Goal: Information Seeking & Learning: Understand process/instructions

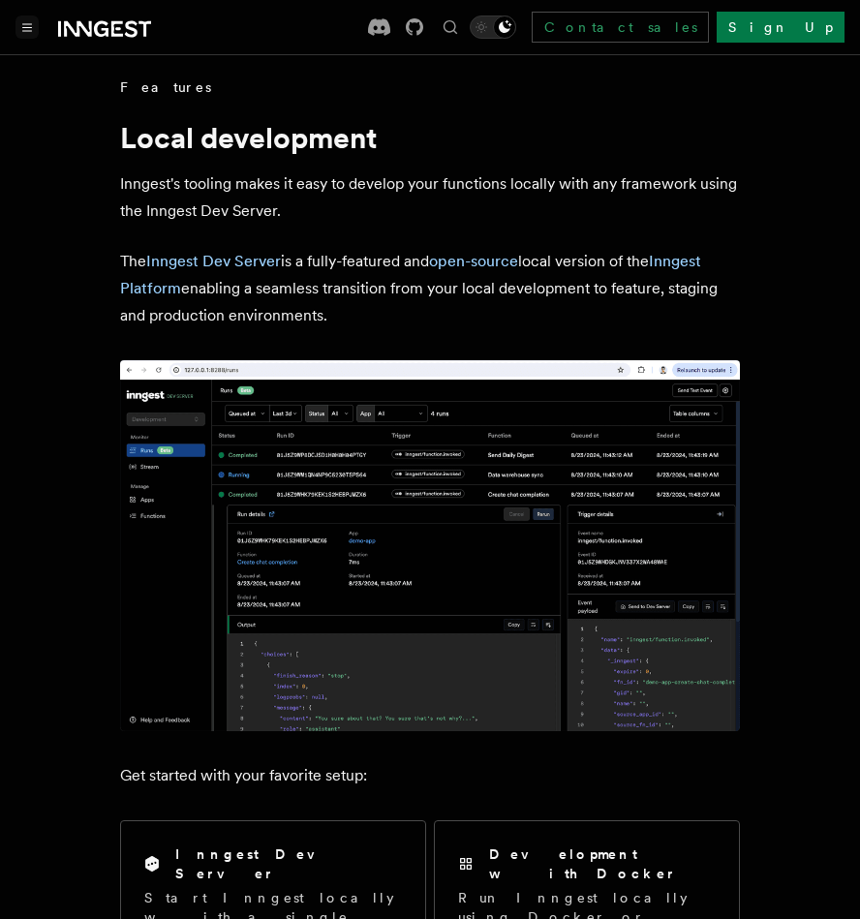
click at [34, 26] on button "Toggle navigation" at bounding box center [26, 26] width 23 height 23
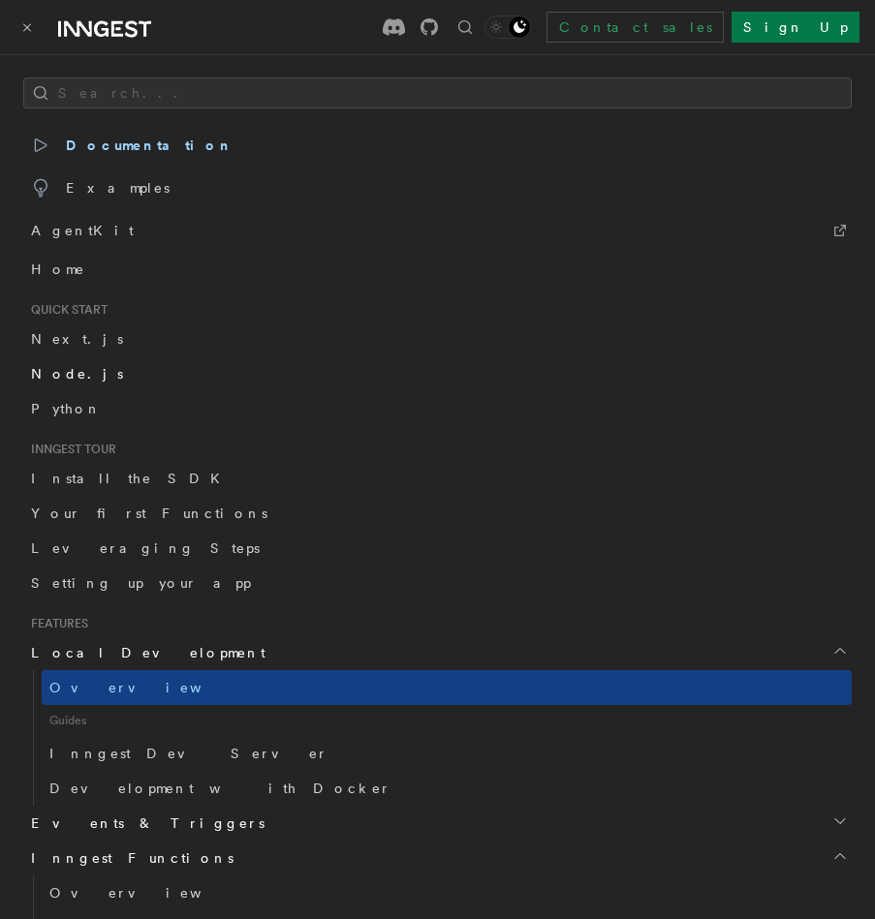
click at [87, 370] on link "Node.js" at bounding box center [437, 373] width 828 height 35
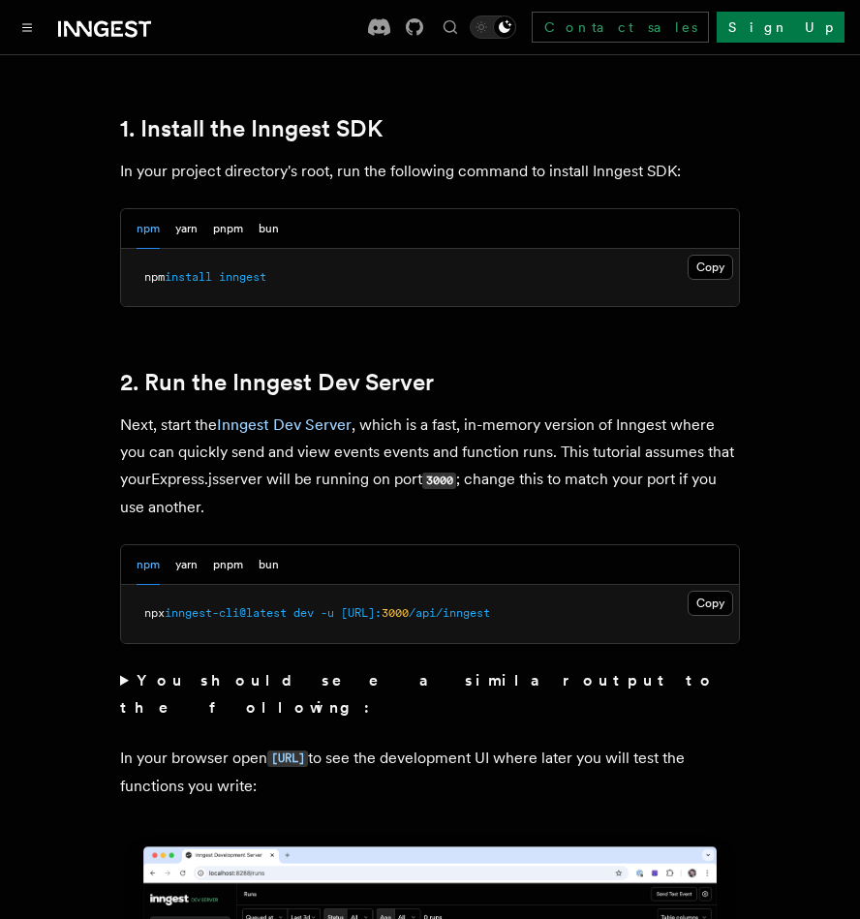
scroll to position [1270, 0]
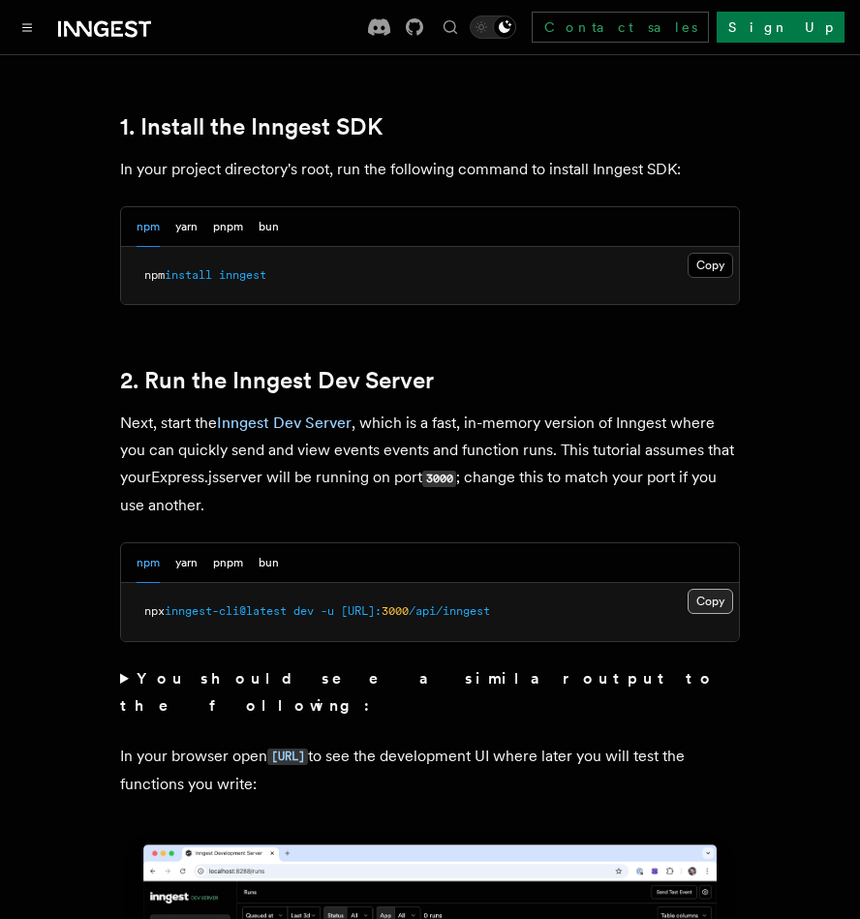
click at [724, 602] on button "Copy Copied" at bounding box center [711, 601] width 46 height 25
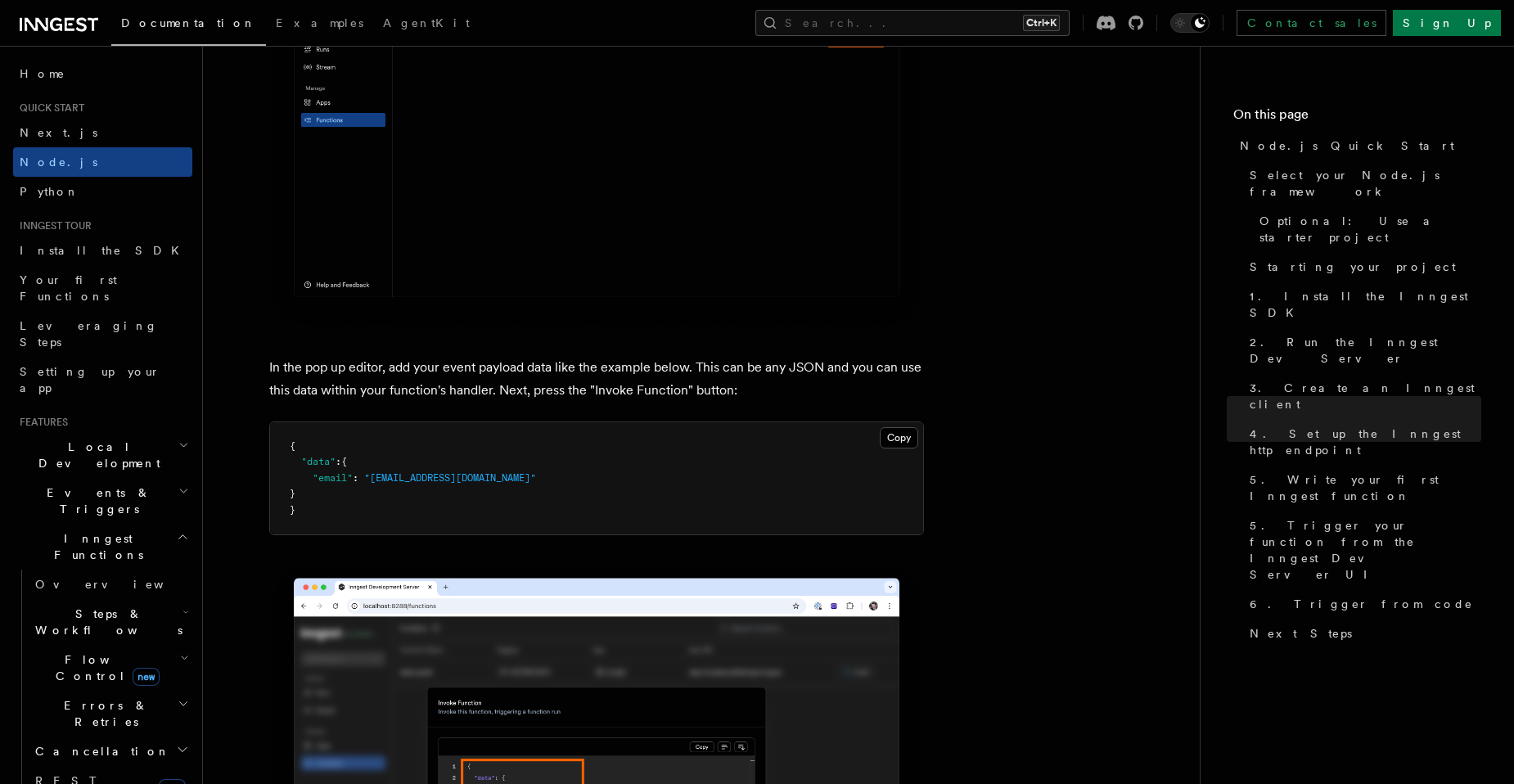
scroll to position [4688, 0]
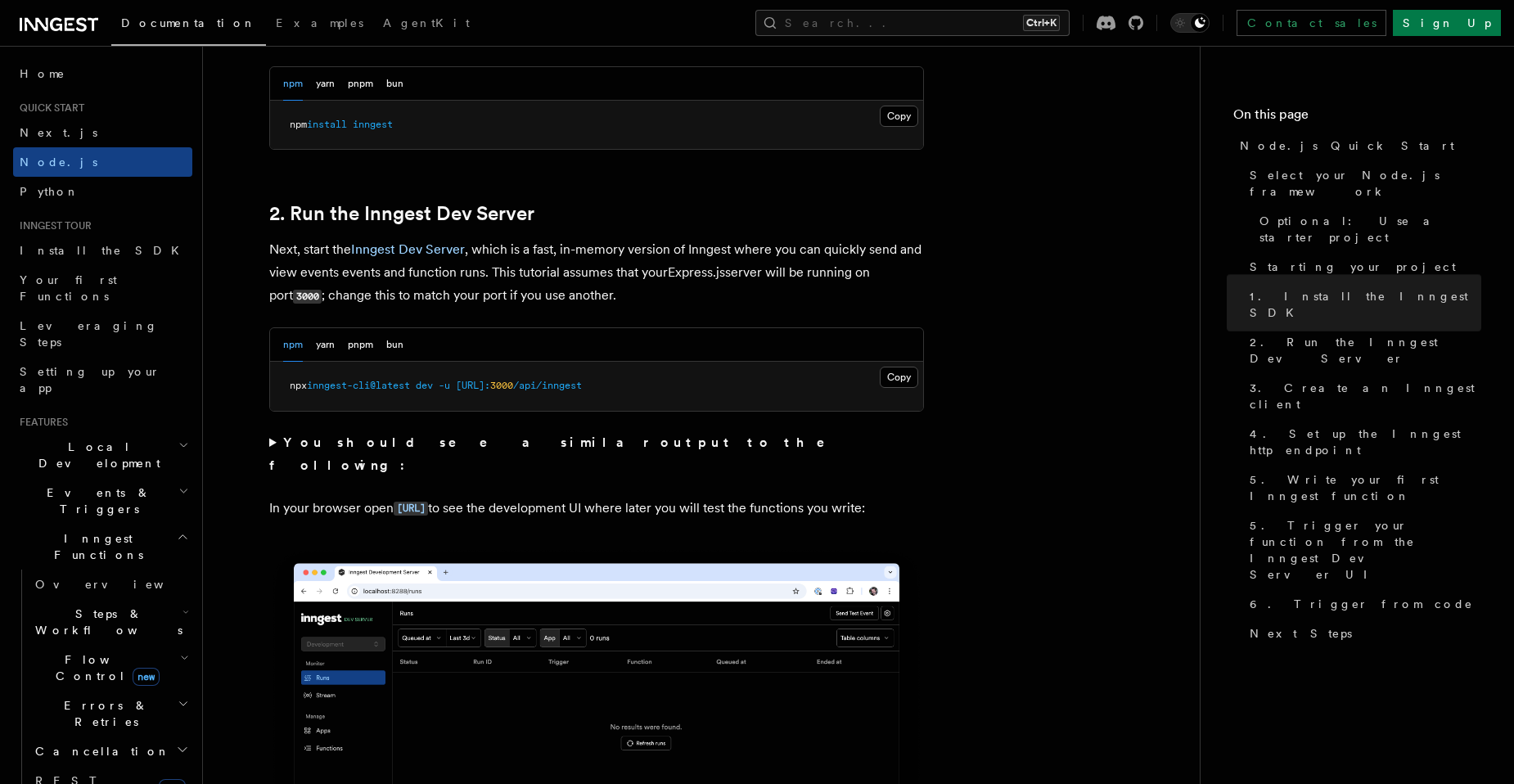
scroll to position [1141, 0]
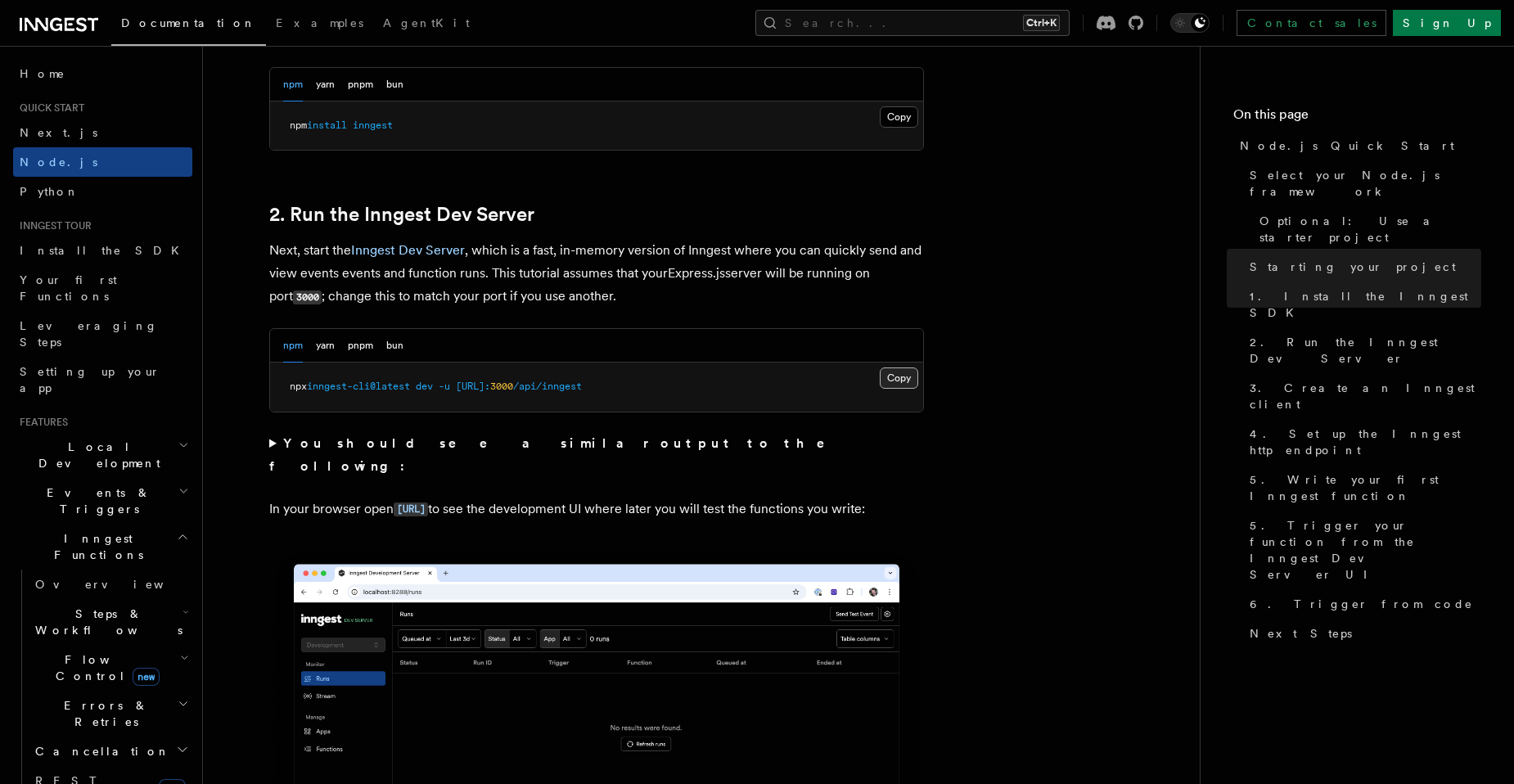
click at [901, 378] on button "Copy Copied" at bounding box center [899, 378] width 39 height 21
